Goal: Check status: Check status

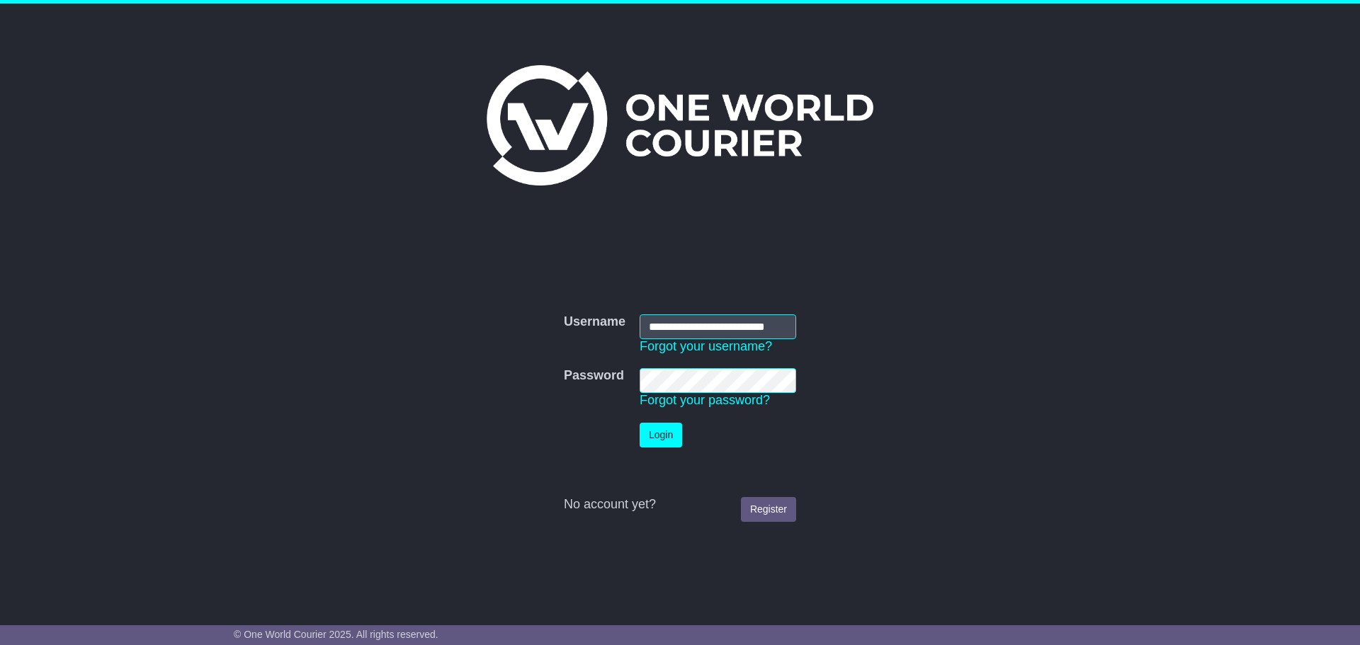
click at [643, 427] on button "Login" at bounding box center [661, 435] width 42 height 25
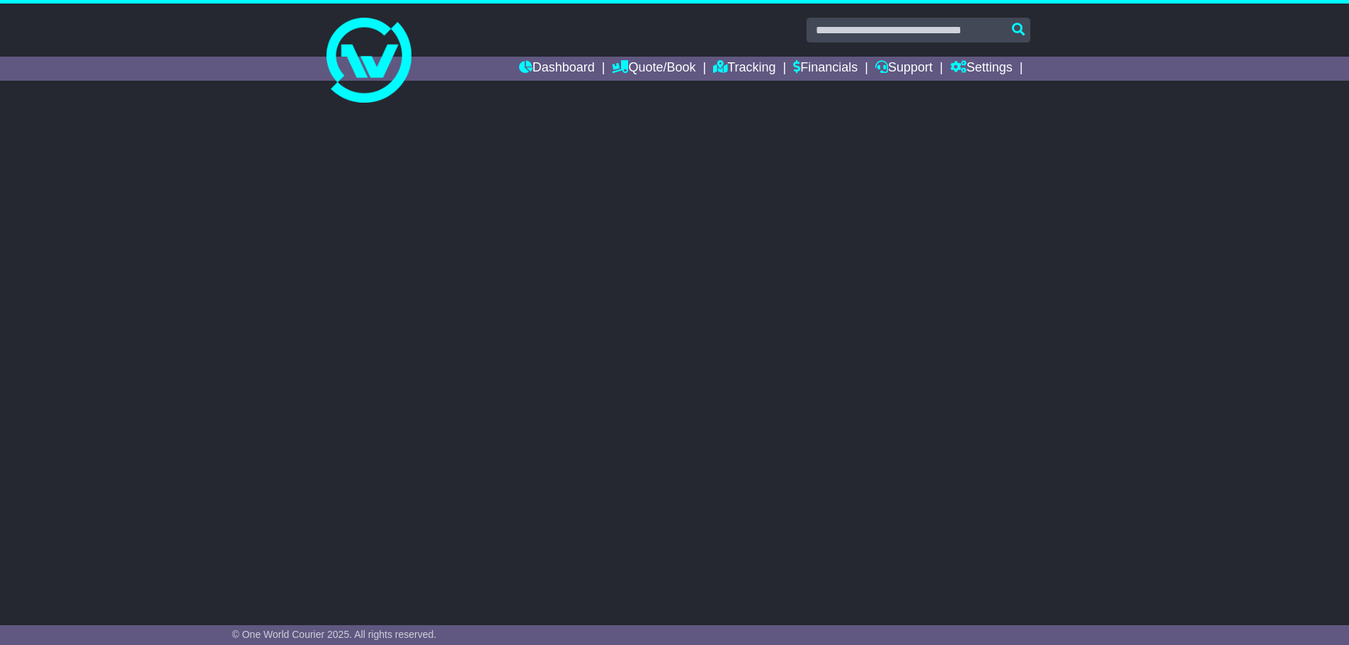
select select "**"
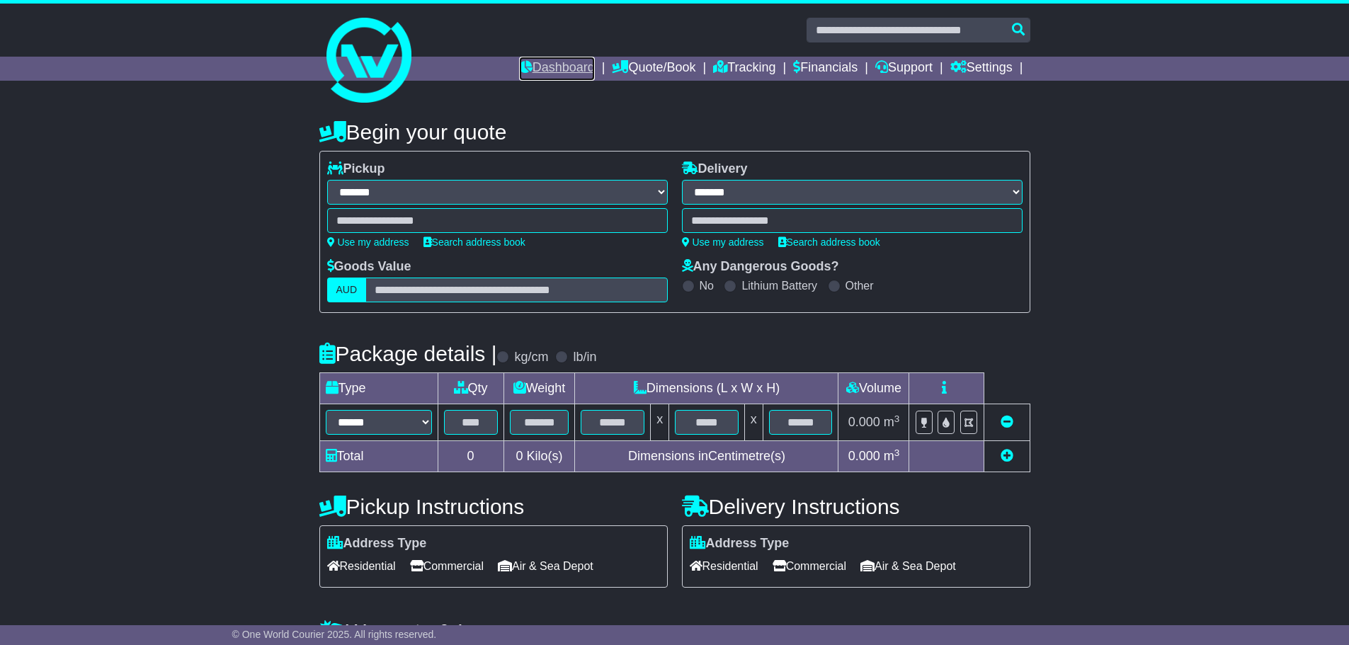
click at [551, 62] on link "Dashboard" at bounding box center [557, 69] width 76 height 24
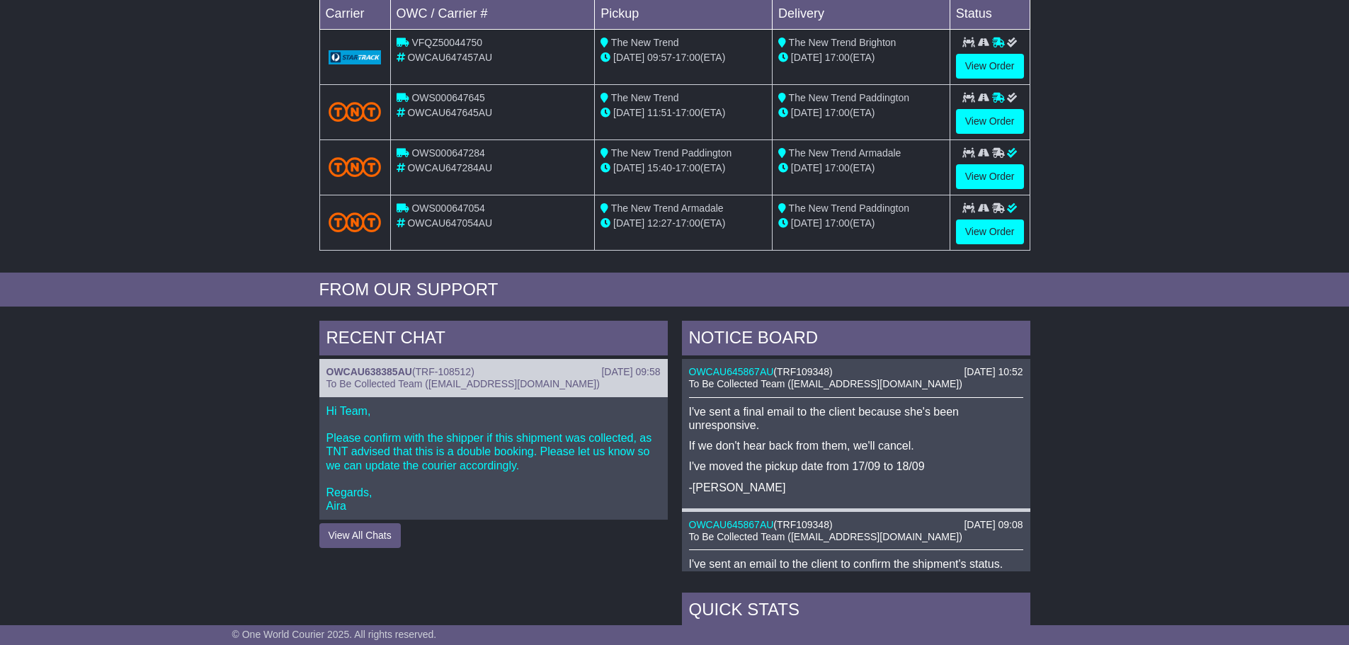
scroll to position [283, 0]
drag, startPoint x: 844, startPoint y: 370, endPoint x: 782, endPoint y: 375, distance: 62.5
click at [782, 375] on div "OWCAU645867AU ( TRF109348 )" at bounding box center [856, 373] width 334 height 12
copy div "TRF109348 )"
click at [977, 469] on p "I've moved the pickup date from 17/09 to 18/09" at bounding box center [856, 466] width 334 height 13
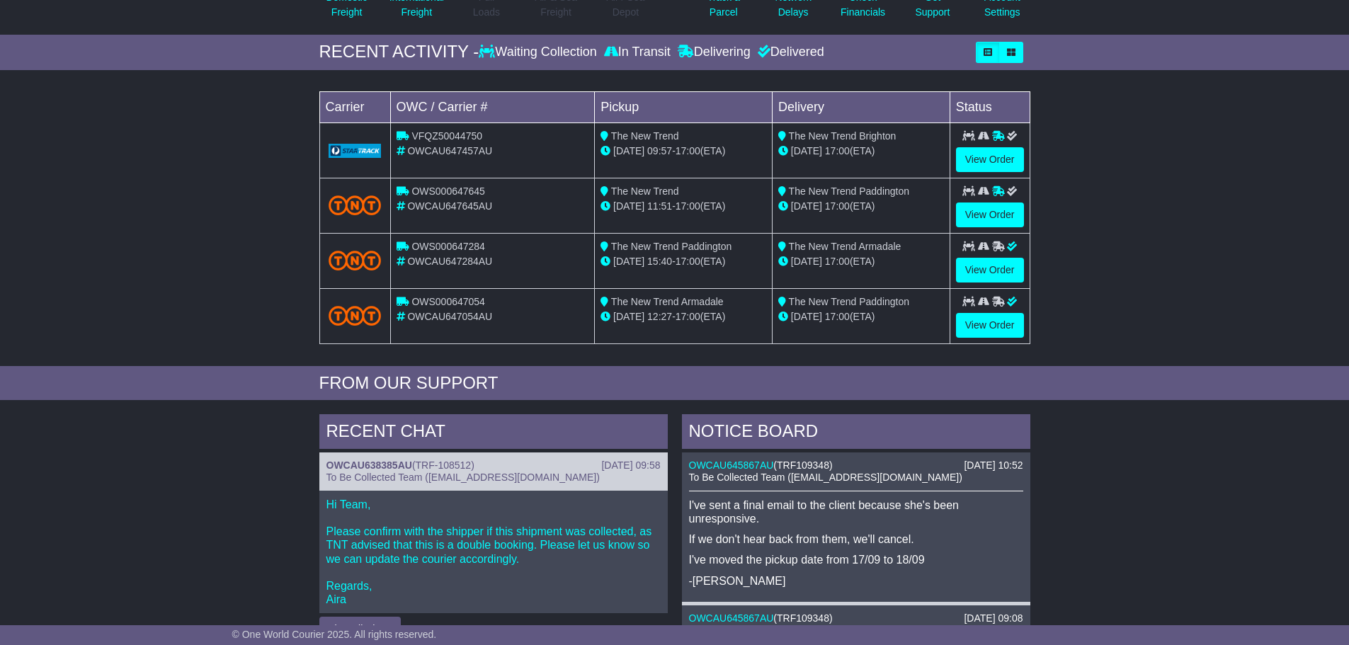
scroll to position [166, 0]
